Goal: Task Accomplishment & Management: Manage account settings

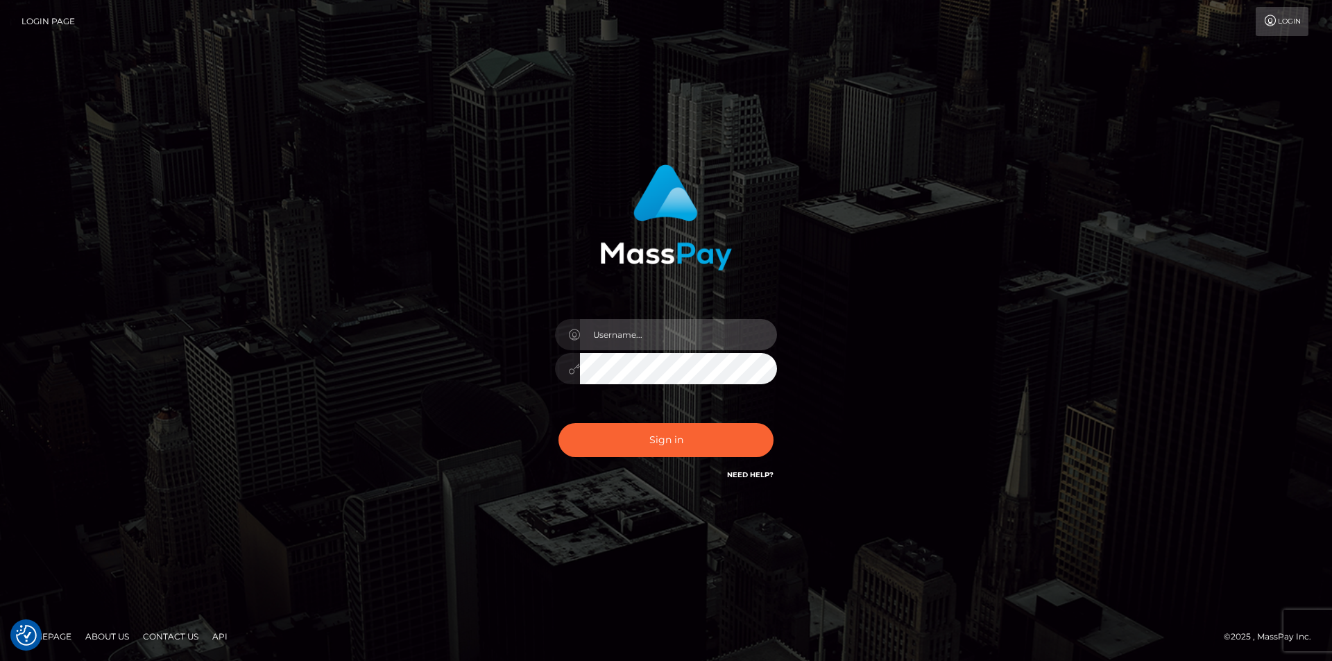
type input "dszikszai"
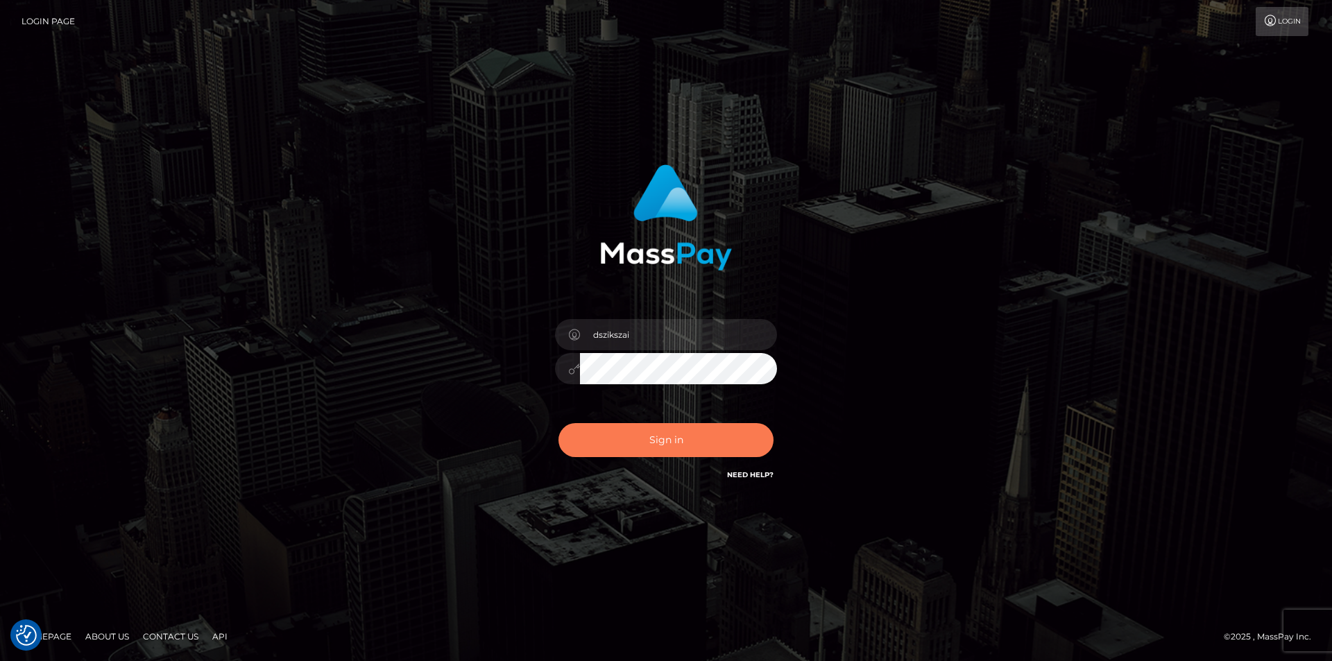
click at [695, 432] on button "Sign in" at bounding box center [666, 440] width 215 height 34
type input "dszikszai"
click at [629, 450] on button "Sign in" at bounding box center [666, 440] width 215 height 34
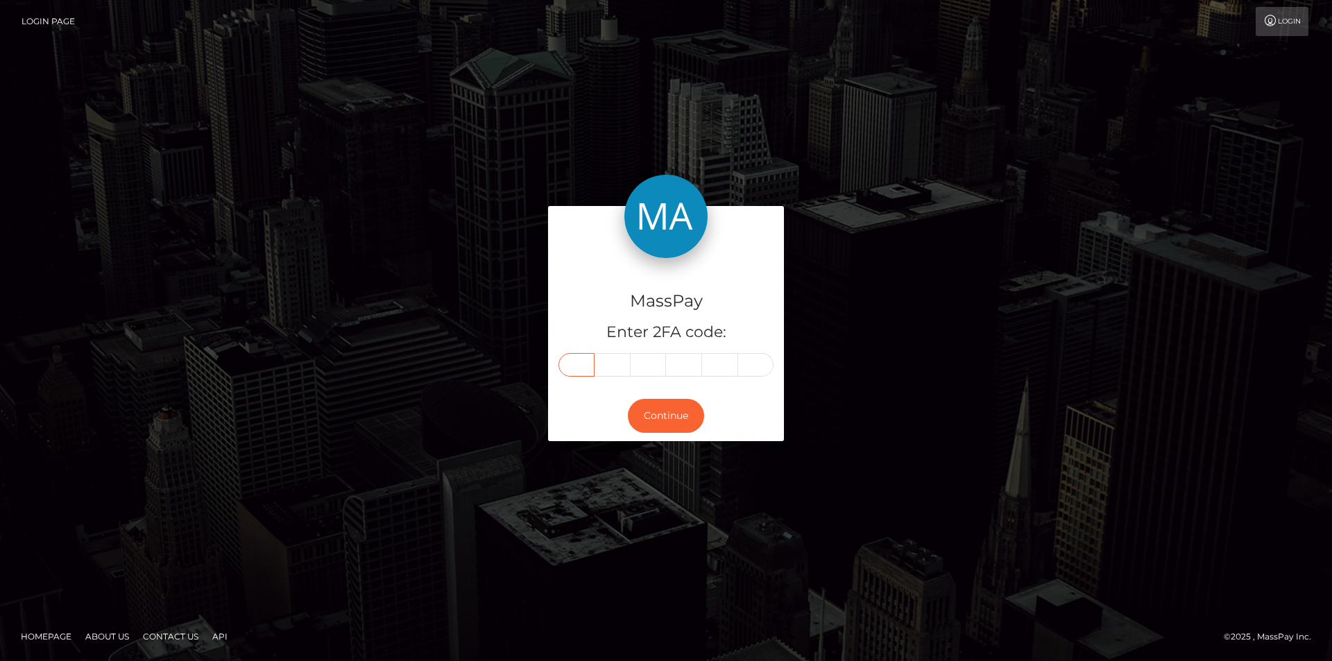
click at [581, 371] on input "text" at bounding box center [577, 365] width 36 height 24
type input "1"
type input "0"
type input "6"
type input "1"
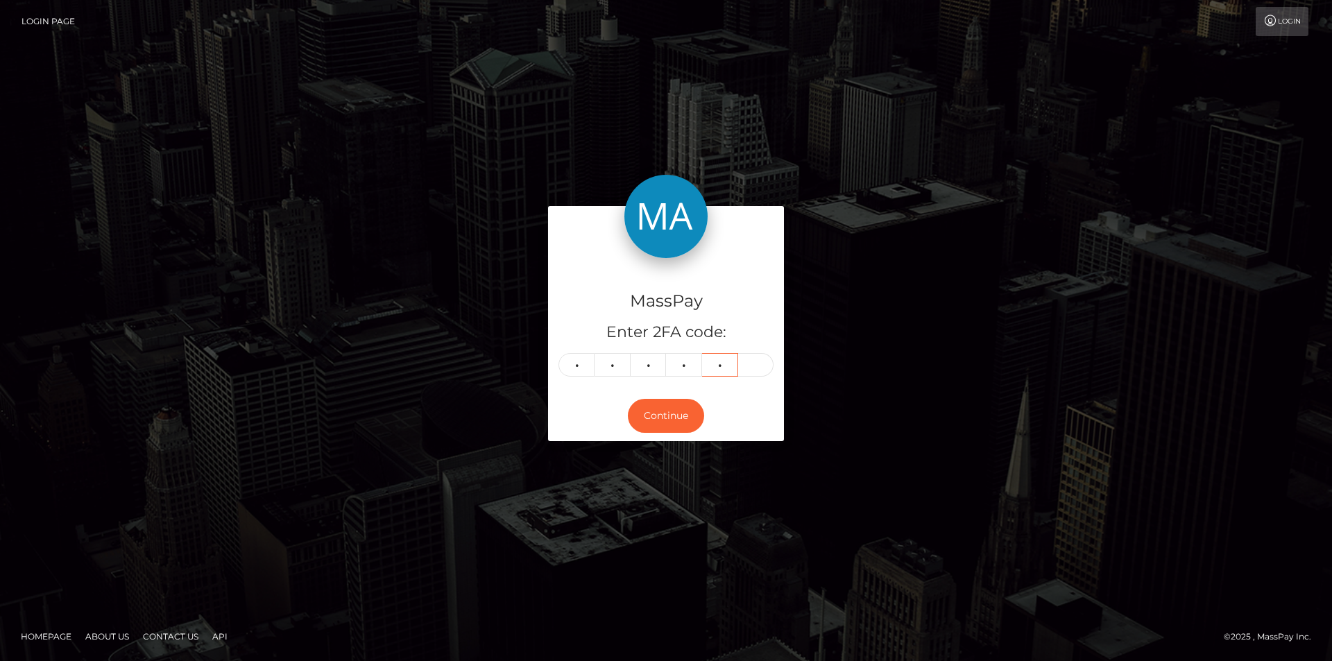
type input "8"
type input "5"
